Goal: Transaction & Acquisition: Purchase product/service

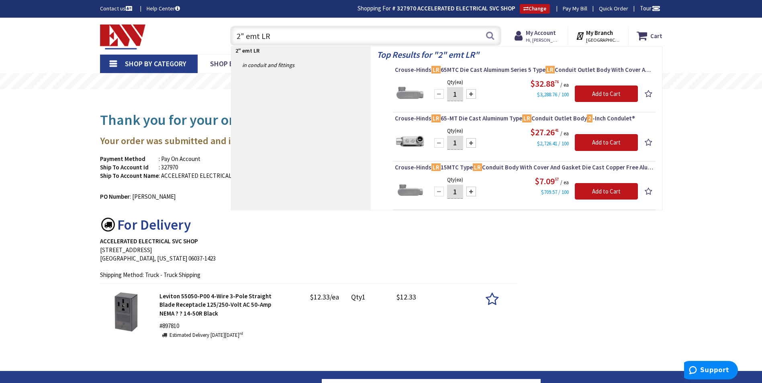
type input "2" emt LR"
click at [466, 110] on li "Crouse-Hinds LR 65MTC Die Cast Aluminum Series 5 Type LR Conduit Outlet Body Wi…" at bounding box center [524, 89] width 263 height 47
click at [465, 118] on span "Crouse-Hinds LR 65-MT Die Cast Aluminum Type LR Conduit Outlet Body 2 -Inch Con…" at bounding box center [524, 119] width 259 height 8
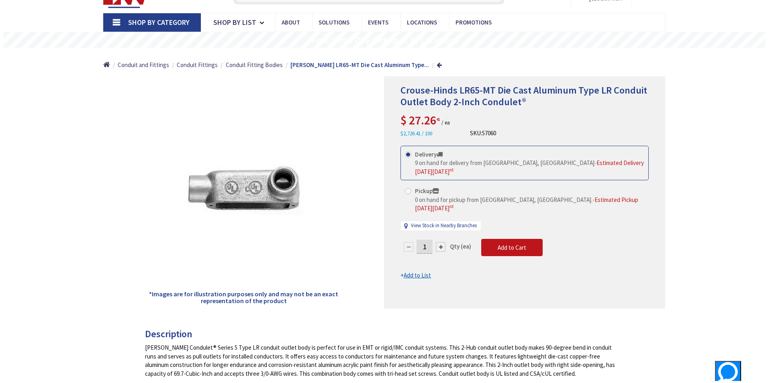
scroll to position [41, 0]
click at [505, 245] on span "Add to Cart" at bounding box center [509, 248] width 29 height 8
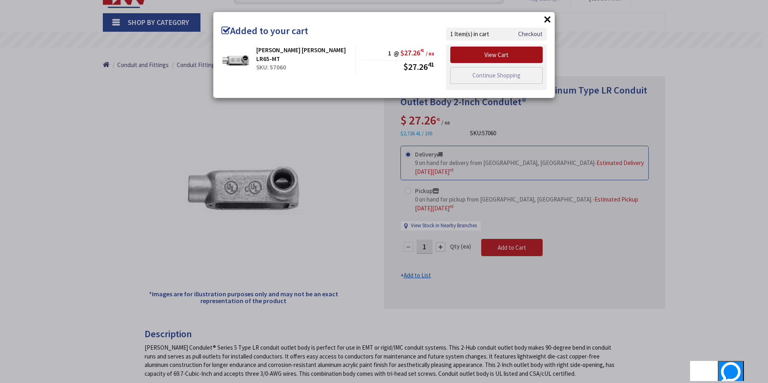
click at [473, 54] on link "View Cart" at bounding box center [496, 55] width 92 height 17
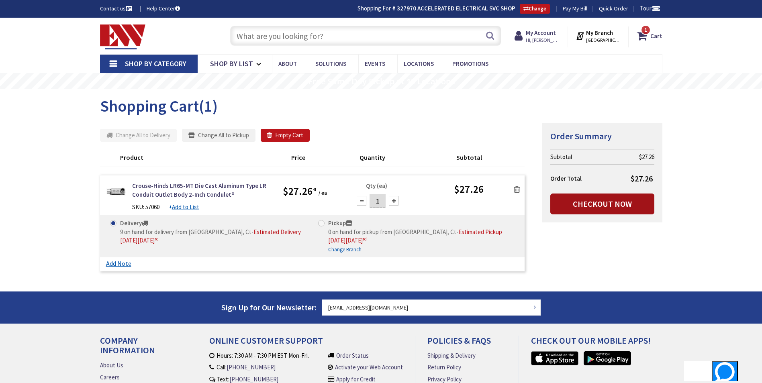
click at [580, 200] on link "Checkout Now" at bounding box center [602, 204] width 104 height 21
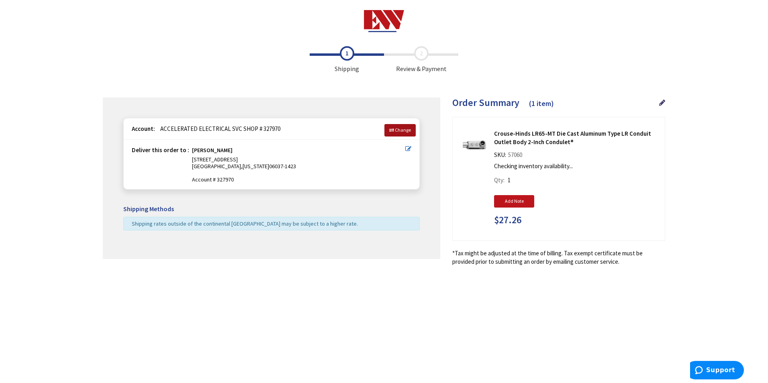
click at [390, 128] on icon at bounding box center [391, 130] width 5 height 5
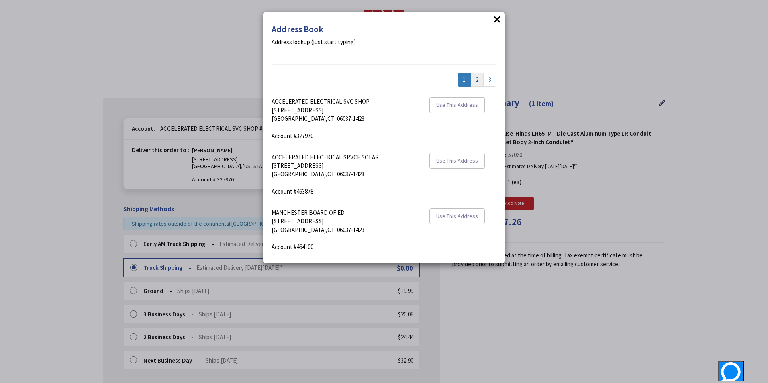
click at [475, 81] on link "2" at bounding box center [477, 80] width 13 height 14
click at [489, 84] on link "3" at bounding box center [489, 80] width 13 height 14
click at [462, 107] on span "Use This Address" at bounding box center [457, 104] width 42 height 7
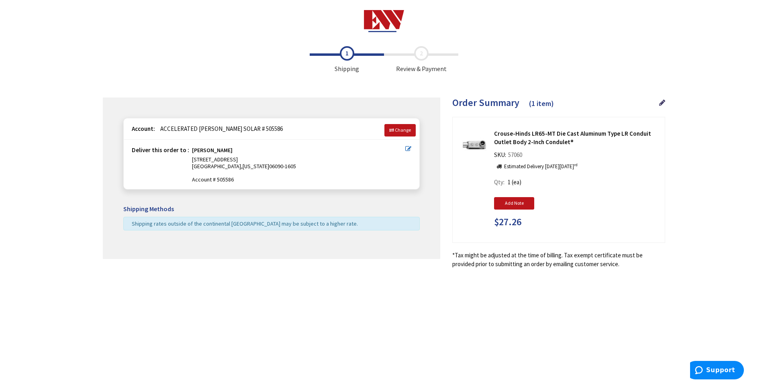
click at [409, 149] on icon at bounding box center [408, 149] width 6 height 6
type input "[STREET_ADDRESS]"
type input "WEST GRANBY"
type input "06090-1605"
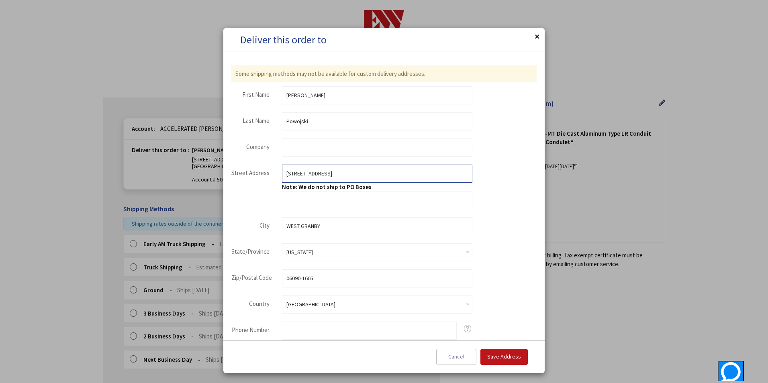
drag, startPoint x: 358, startPoint y: 171, endPoint x: 223, endPoint y: 200, distance: 137.7
click at [225, 200] on div "Some shipping methods may not be available for custom delivery addresses. false…" at bounding box center [383, 195] width 321 height 289
type input "[STREET_ADDRESS]"
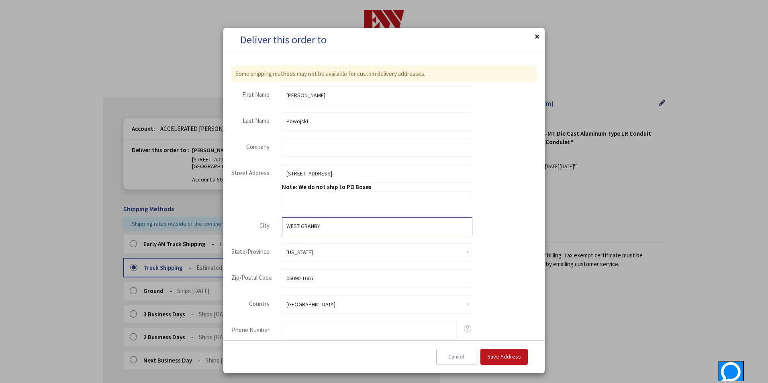
drag, startPoint x: 341, startPoint y: 227, endPoint x: 272, endPoint y: 222, distance: 68.5
click at [273, 223] on div "City WEST GRANBY" at bounding box center [351, 226] width 241 height 18
type input "[GEOGRAPHIC_DATA]"
type input "06037"
click at [398, 323] on input "Phone Number" at bounding box center [369, 331] width 175 height 18
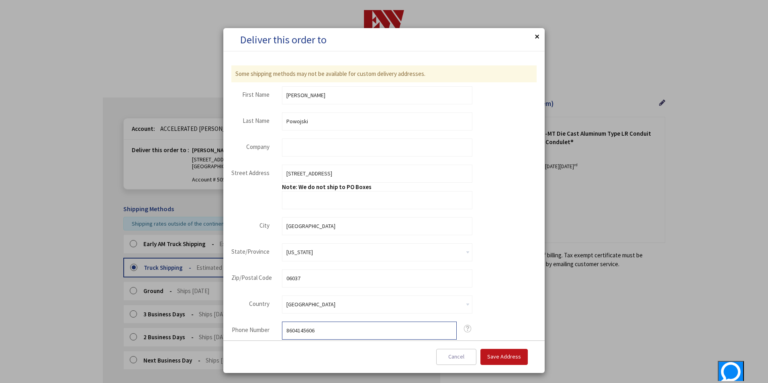
type input "8604145606"
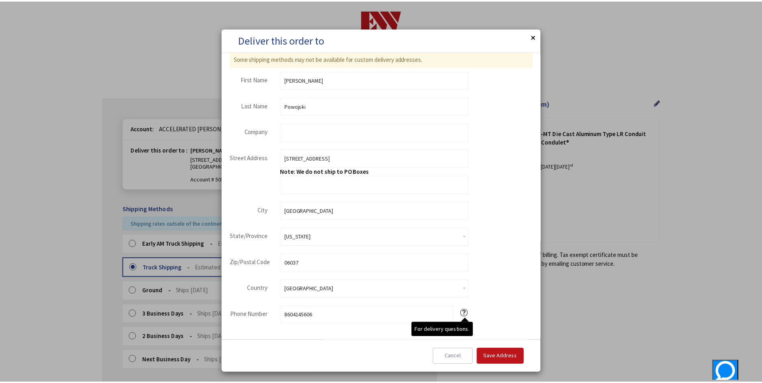
scroll to position [23, 0]
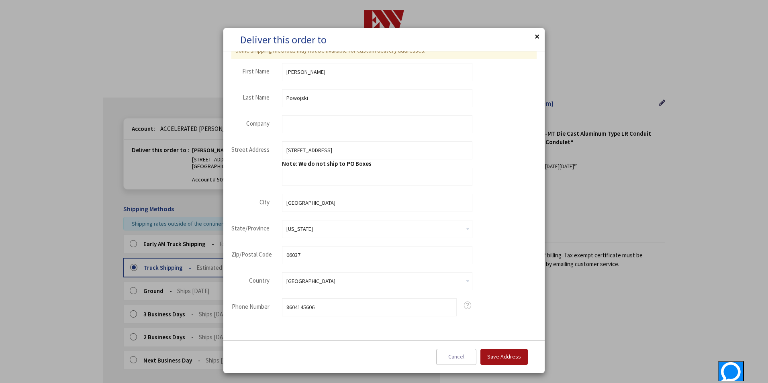
click at [506, 355] on span "Save Address" at bounding box center [504, 356] width 34 height 7
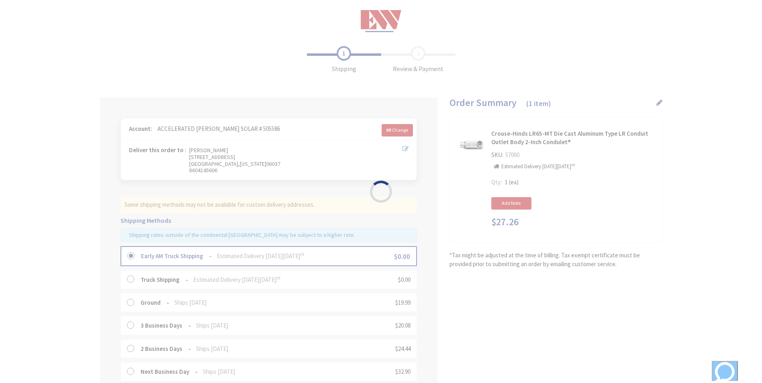
scroll to position [0, 0]
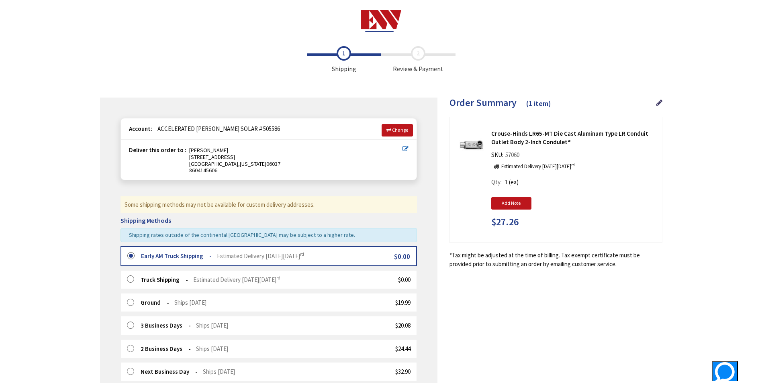
click at [319, 283] on div "Truck Shipping Estimated Delivery on Wednesday, September 3 rd $0.00" at bounding box center [269, 279] width 297 height 19
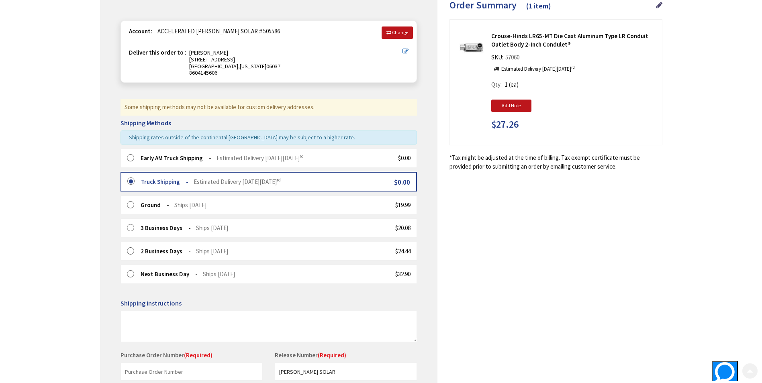
scroll to position [201, 0]
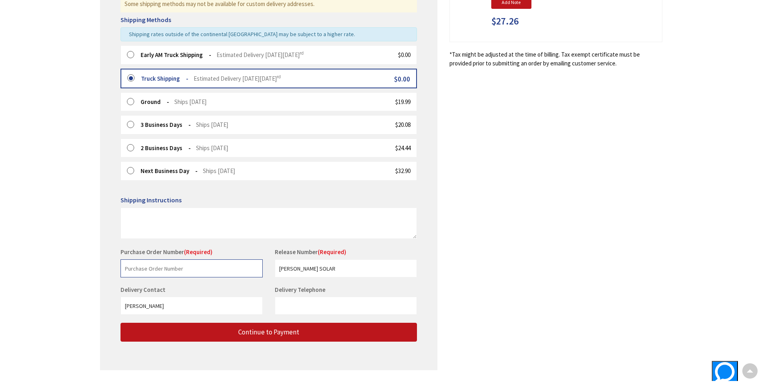
click at [220, 269] on input "text" at bounding box center [192, 269] width 142 height 18
type input "Holcomb"
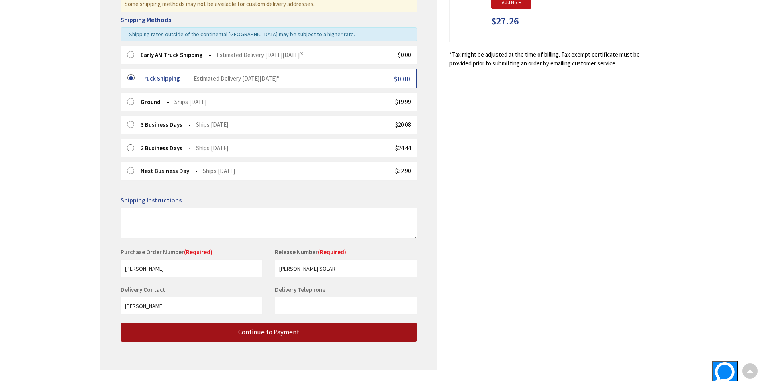
click at [245, 329] on span "Continue to Payment" at bounding box center [268, 332] width 61 height 9
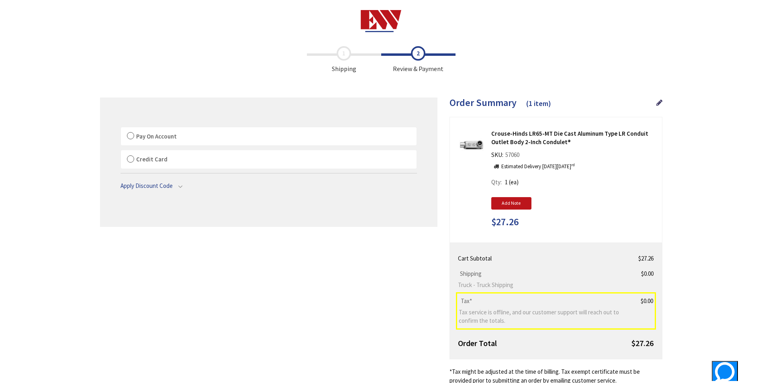
click at [262, 129] on label "Pay On Account" at bounding box center [269, 136] width 296 height 18
click at [121, 129] on input "Pay On Account" at bounding box center [121, 129] width 0 height 0
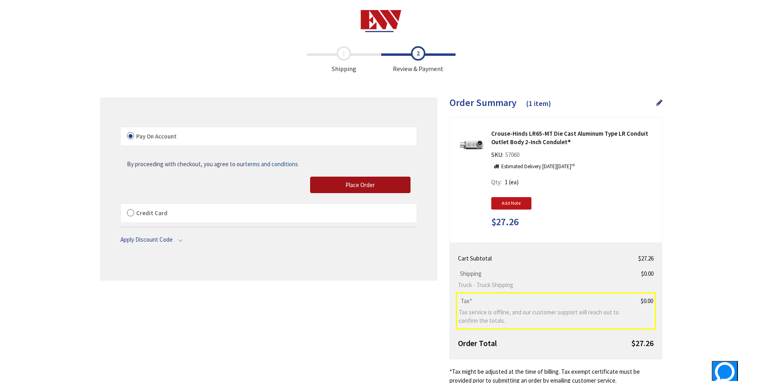
click at [328, 188] on button "Place Order" at bounding box center [360, 185] width 100 height 17
